Goal: Information Seeking & Learning: Learn about a topic

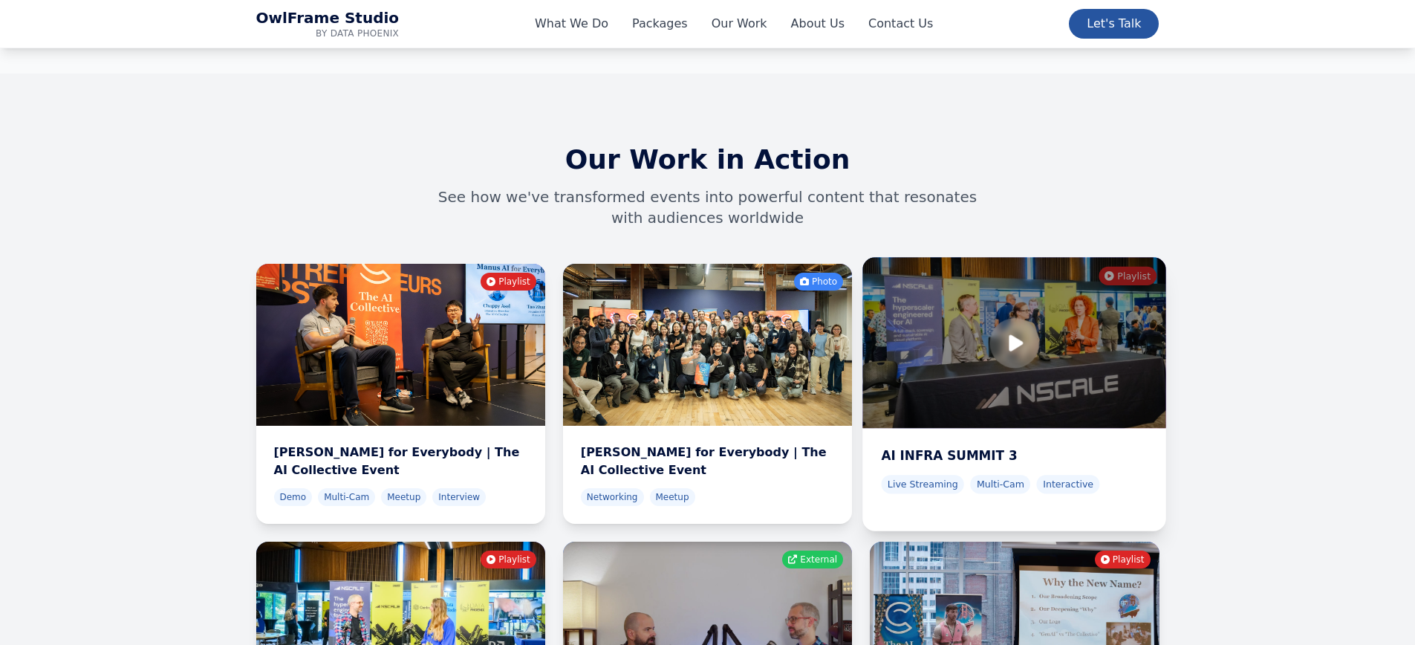
scroll to position [4598, 0]
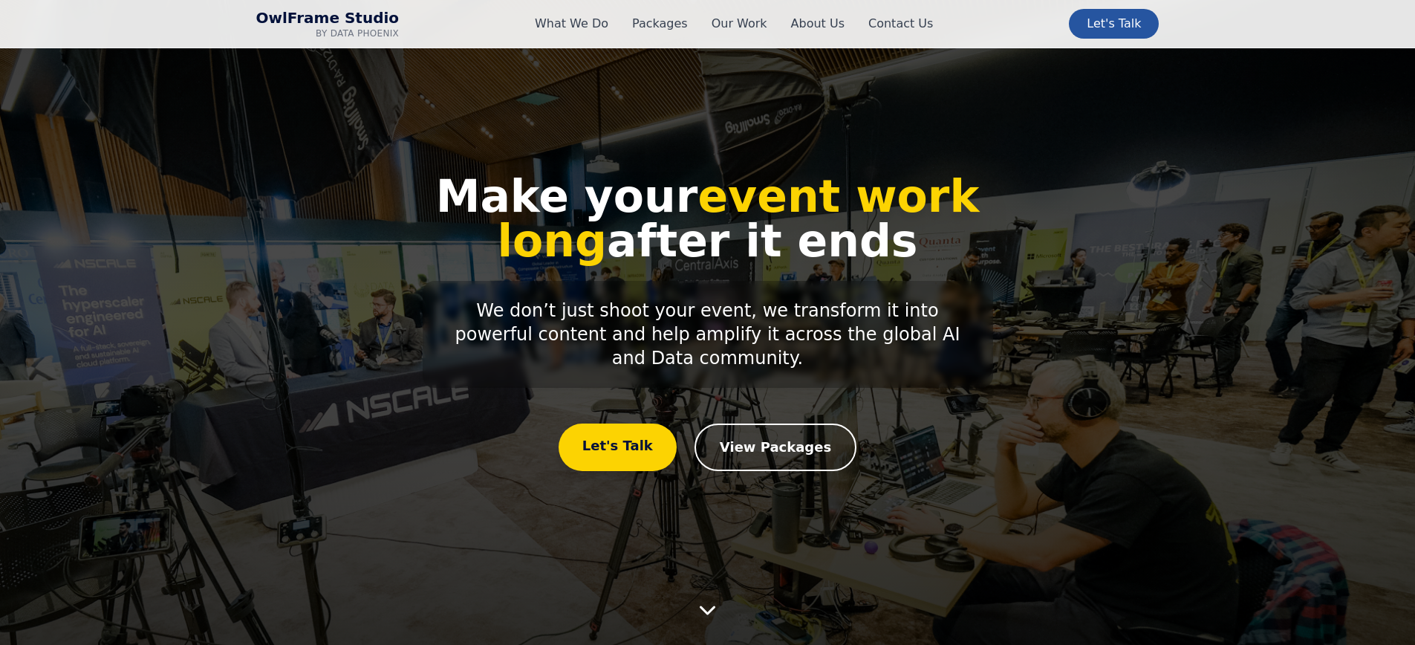
click at [639, 221] on h1 "Make your event work long after it ends" at bounding box center [708, 218] width 618 height 89
copy div "Make your event work long after it ends"
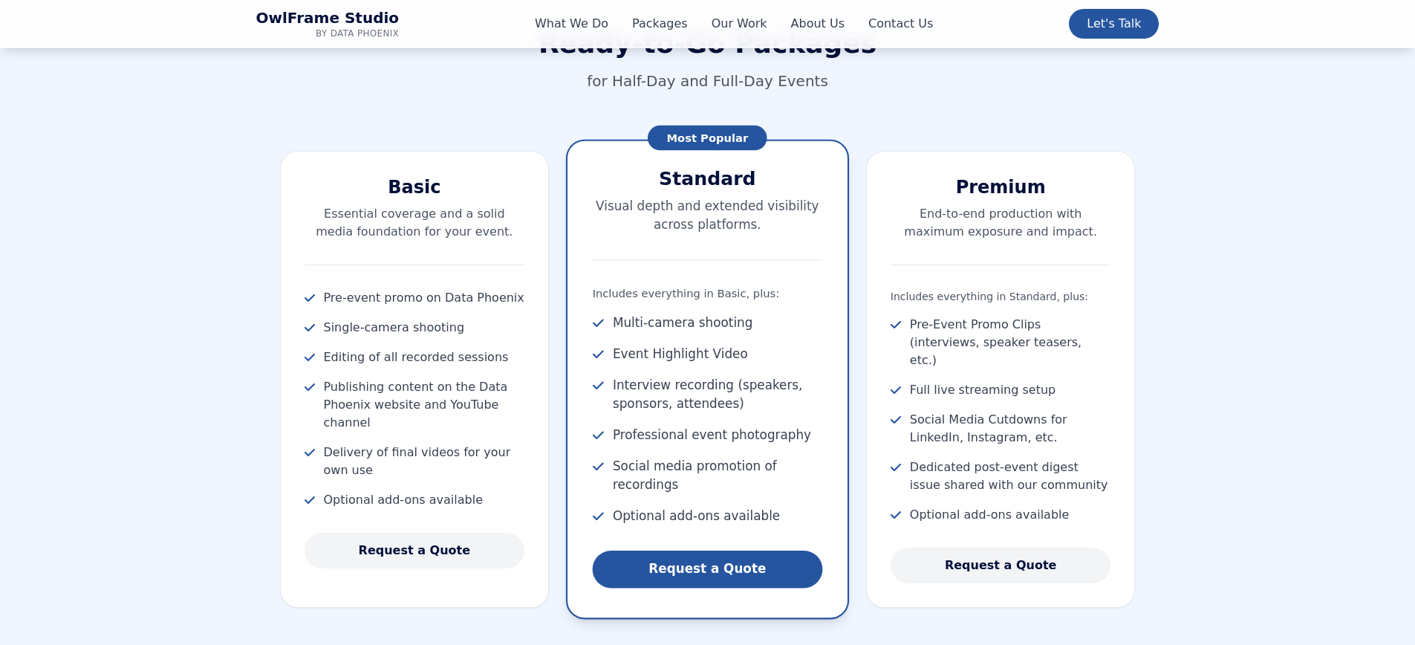
scroll to position [1603, 0]
drag, startPoint x: 670, startPoint y: 179, endPoint x: 752, endPoint y: 176, distance: 81.8
click at [752, 176] on h3 "Standard" at bounding box center [708, 177] width 230 height 25
copy h3 "Standard"
click at [999, 209] on p "End-to-end production with maximum exposure and impact." at bounding box center [1001, 222] width 221 height 36
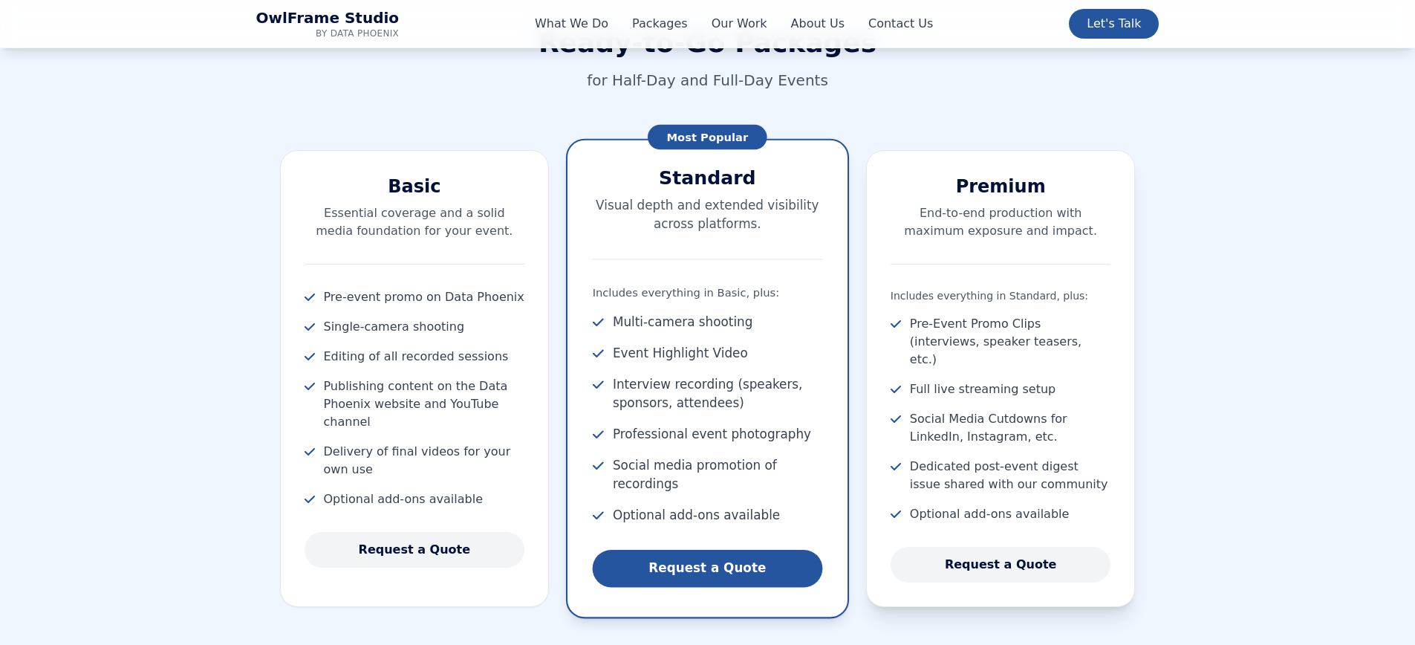
click at [1000, 190] on h3 "Premium" at bounding box center [1001, 187] width 221 height 24
copy h3 "Premium"
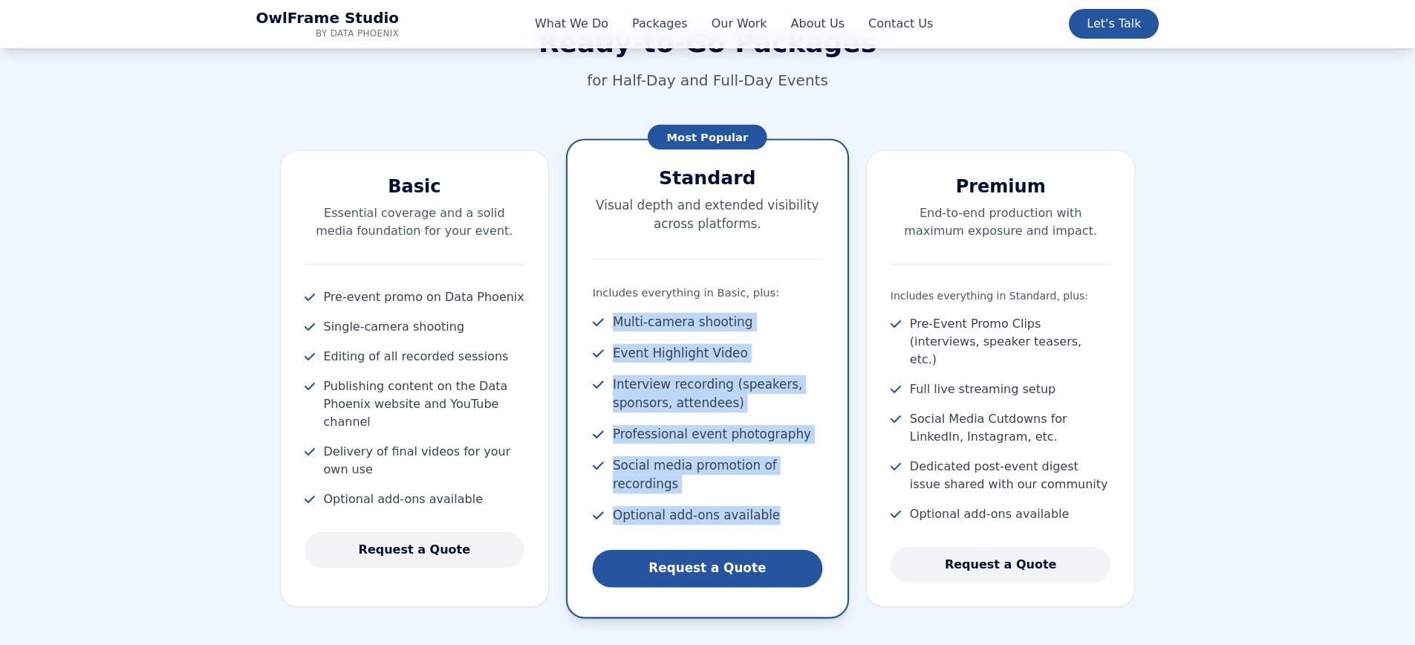
drag, startPoint x: 614, startPoint y: 322, endPoint x: 772, endPoint y: 514, distance: 249.1
click at [772, 514] on ul "Multi-camera shooting Event Highlight Video Interview recording (speakers, spon…" at bounding box center [708, 419] width 230 height 212
copy ul "Multi-camera shooting Event Highlight Video Interview recording (speakers, spon…"
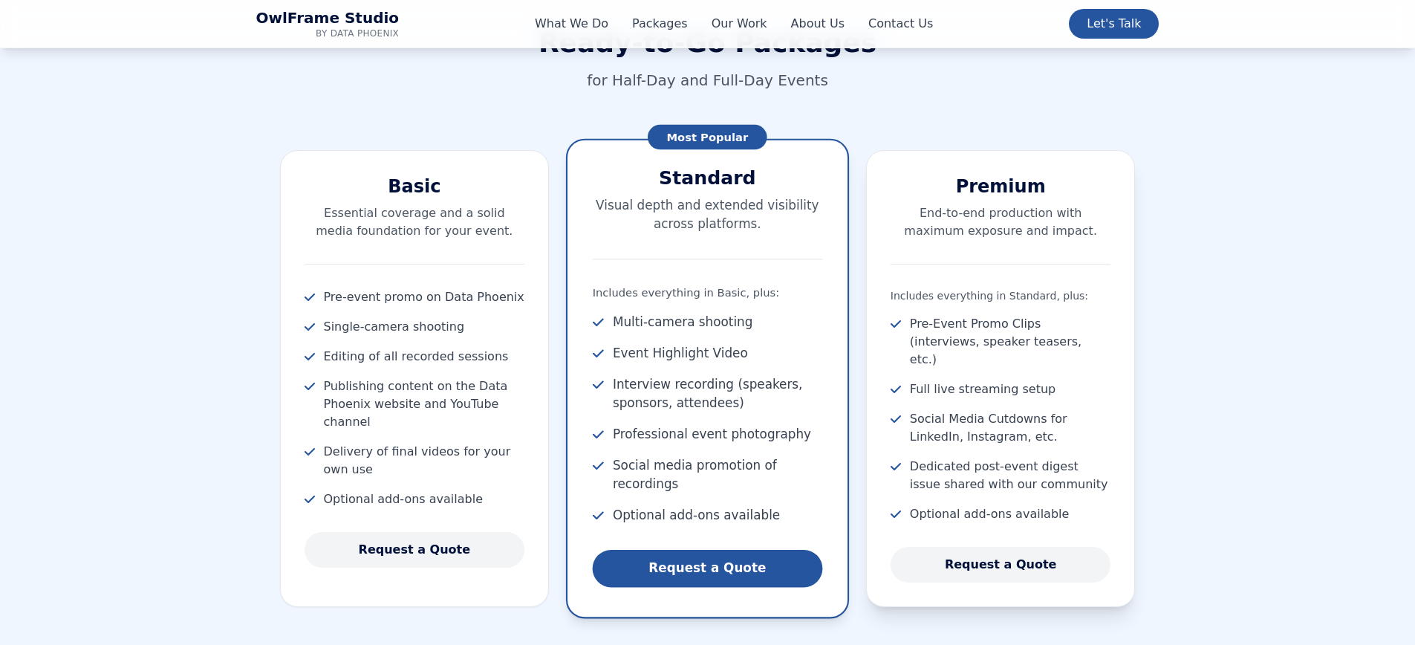
click at [908, 321] on li "Pre-Event Promo Clips (interviews, speaker teasers, etc.)" at bounding box center [1001, 341] width 221 height 53
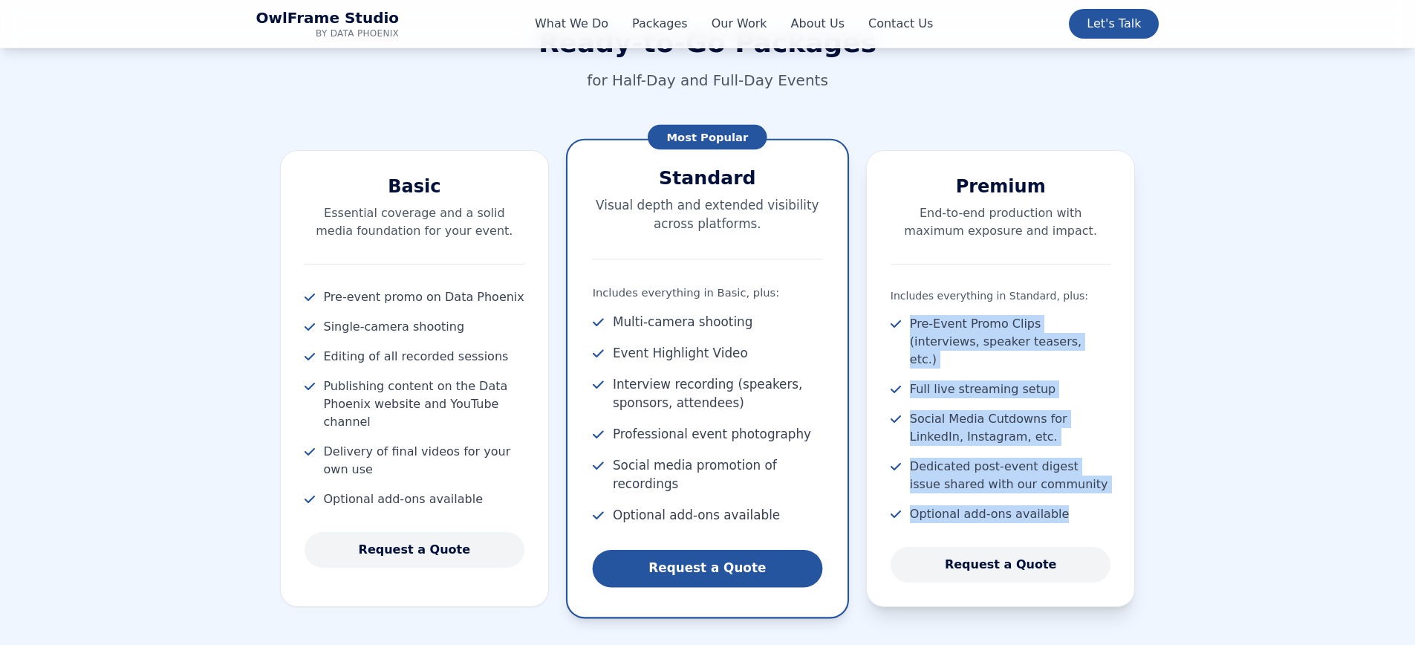
drag, startPoint x: 911, startPoint y: 323, endPoint x: 1053, endPoint y: 501, distance: 227.7
click at [1052, 501] on ul "Pre-Event Promo Clips (interviews, speaker teasers, etc.) Full live streaming s…" at bounding box center [1001, 419] width 221 height 208
copy ul "Pre-Event Promo Clips (interviews, speaker teasers, etc.) Full live streaming s…"
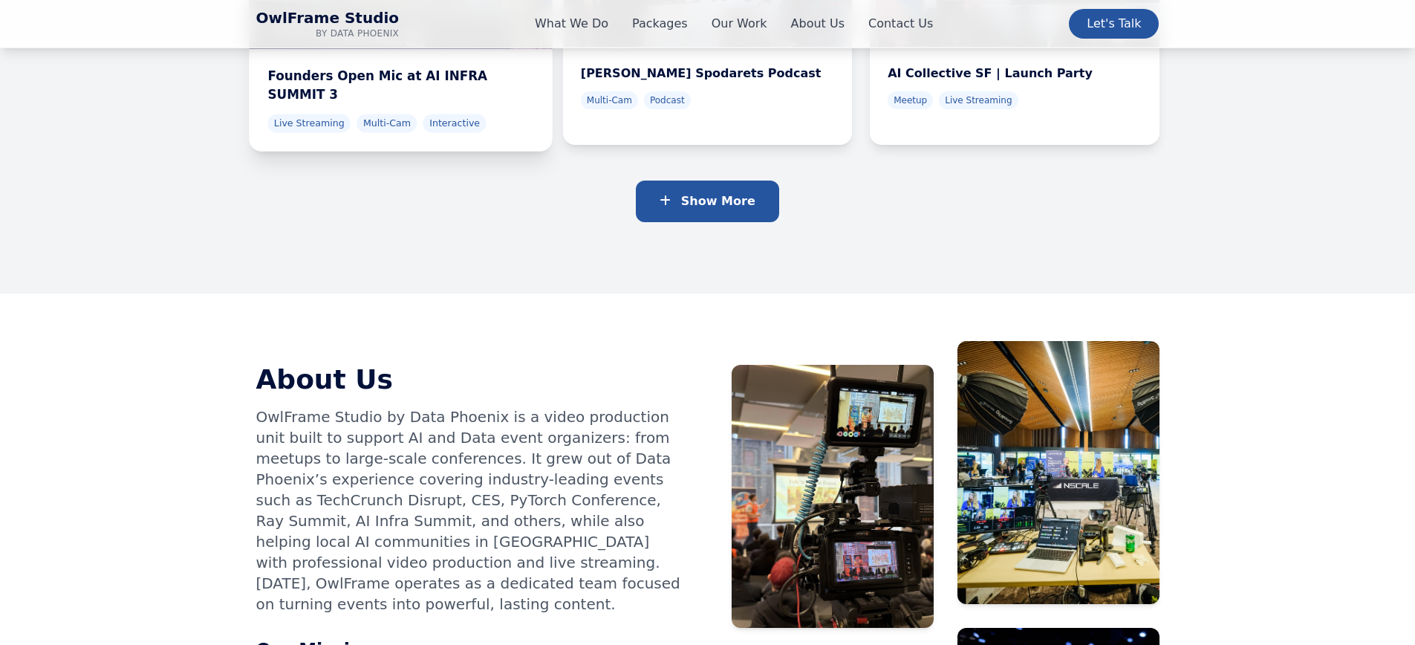
scroll to position [5372, 0]
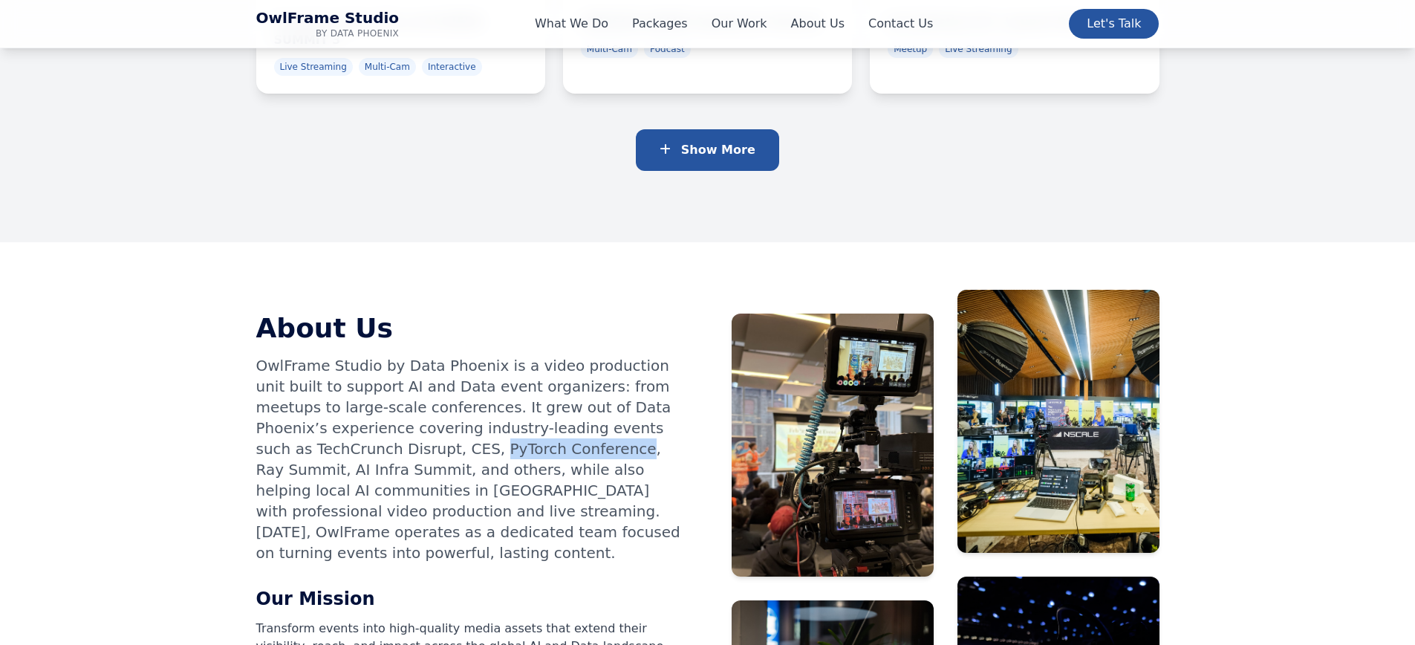
drag, startPoint x: 296, startPoint y: 316, endPoint x: 423, endPoint y: 318, distance: 126.3
click at [422, 355] on p "OwlFrame Studio by Data Phoenix is a video production unit built to support AI …" at bounding box center [470, 459] width 428 height 208
copy p "PyTorch Conference"
click at [541, 355] on p "OwlFrame Studio by Data Phoenix is a video production unit built to support AI …" at bounding box center [470, 459] width 428 height 208
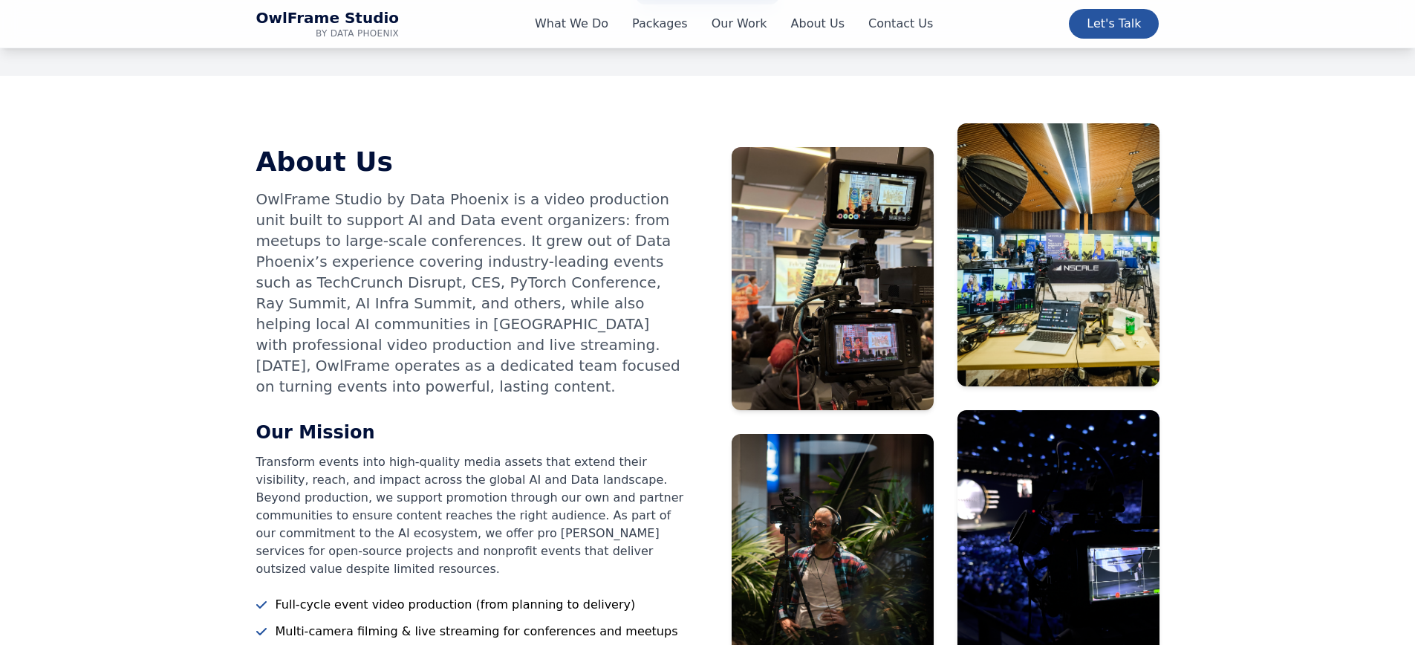
scroll to position [5598, 0]
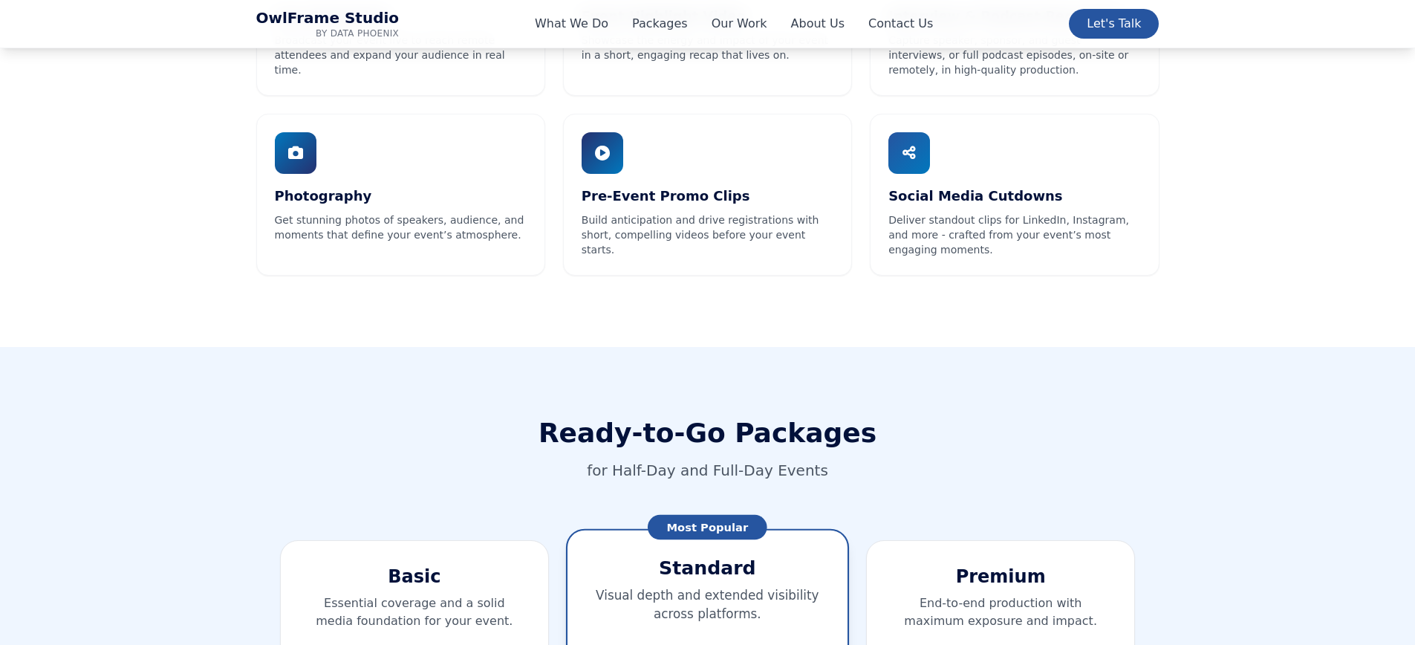
scroll to position [1515, 0]
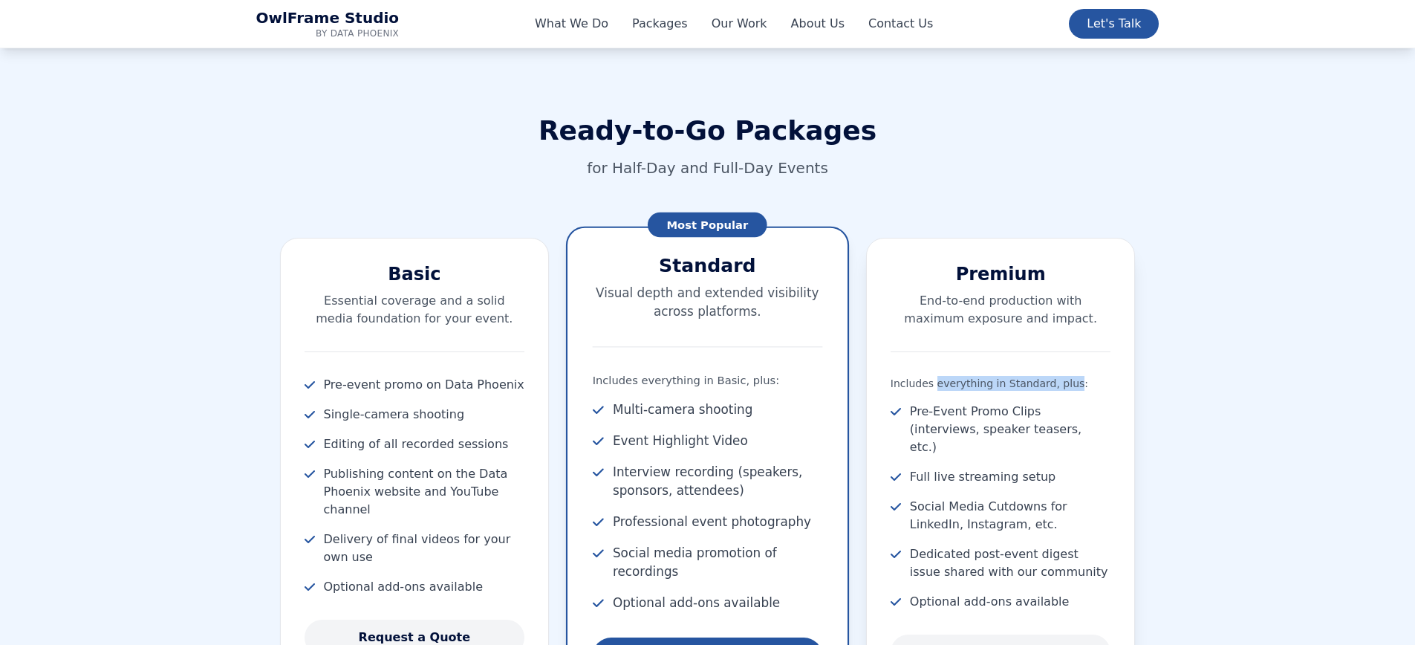
drag, startPoint x: 934, startPoint y: 385, endPoint x: 1068, endPoint y: 383, distance: 134.5
click at [1068, 383] on p "Includes everything in Standard, plus:" at bounding box center [1001, 383] width 221 height 15
copy p "everything in Standard, plus"
click at [899, 382] on p "Includes everything in Standard, plus:" at bounding box center [1001, 383] width 221 height 15
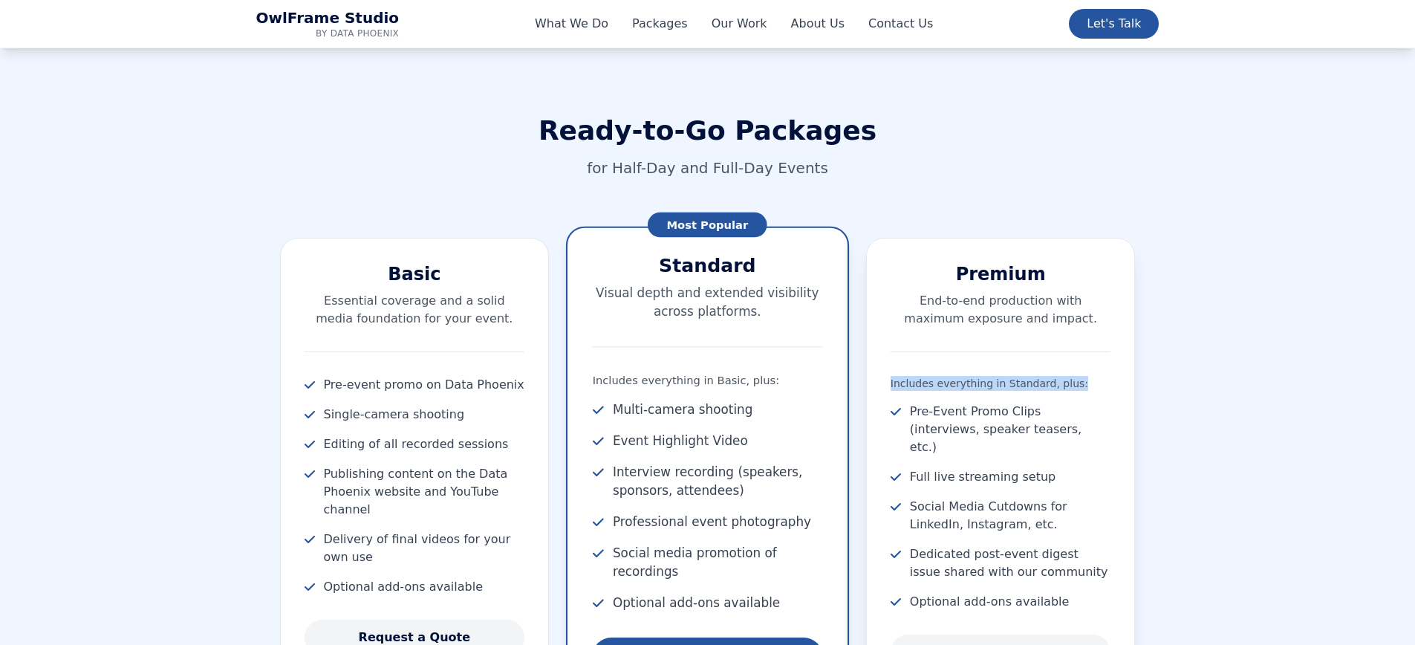
click at [899, 382] on p "Includes everything in Standard, plus:" at bounding box center [1001, 383] width 221 height 15
copy div "Includes everything in Standard, plus:"
